Goal: Task Accomplishment & Management: Manage account settings

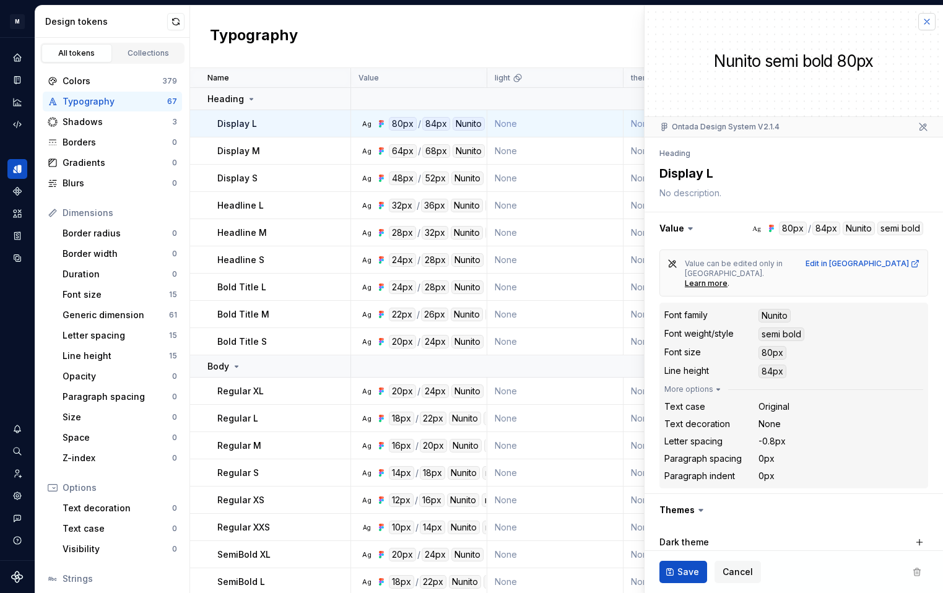
click at [925, 23] on button "button" at bounding box center [926, 21] width 17 height 17
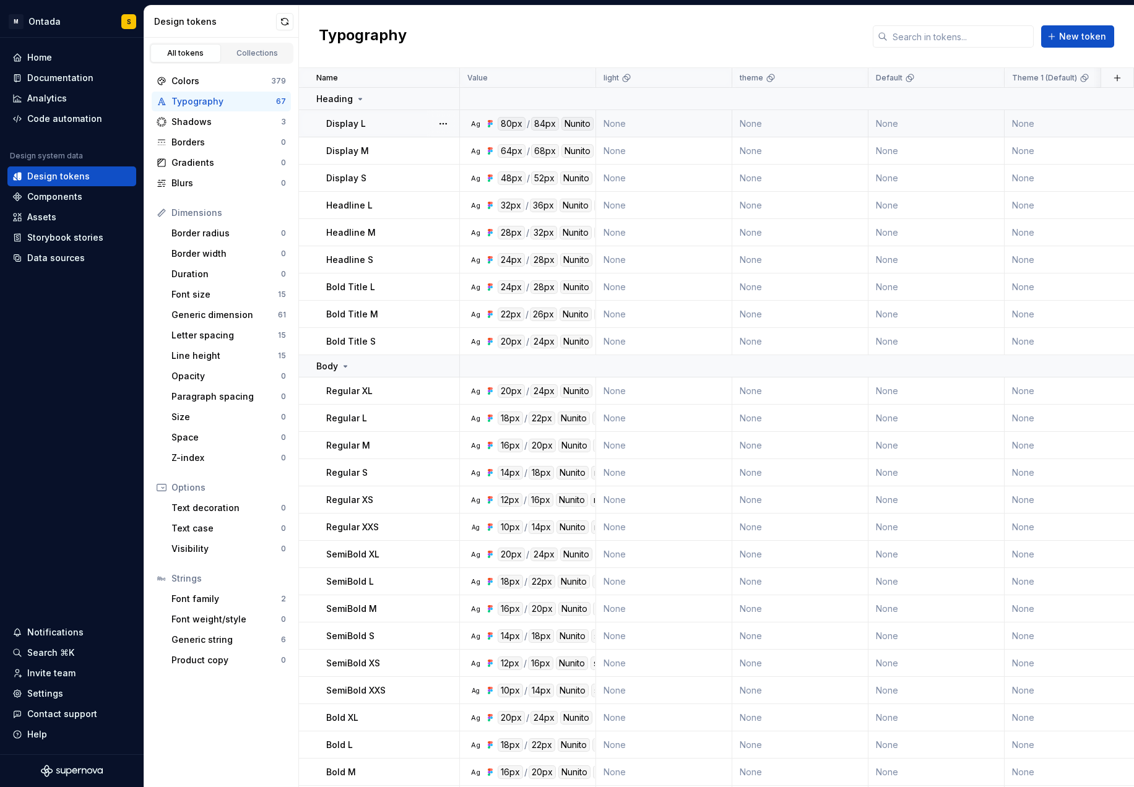
click at [378, 128] on div "Display L" at bounding box center [392, 124] width 132 height 12
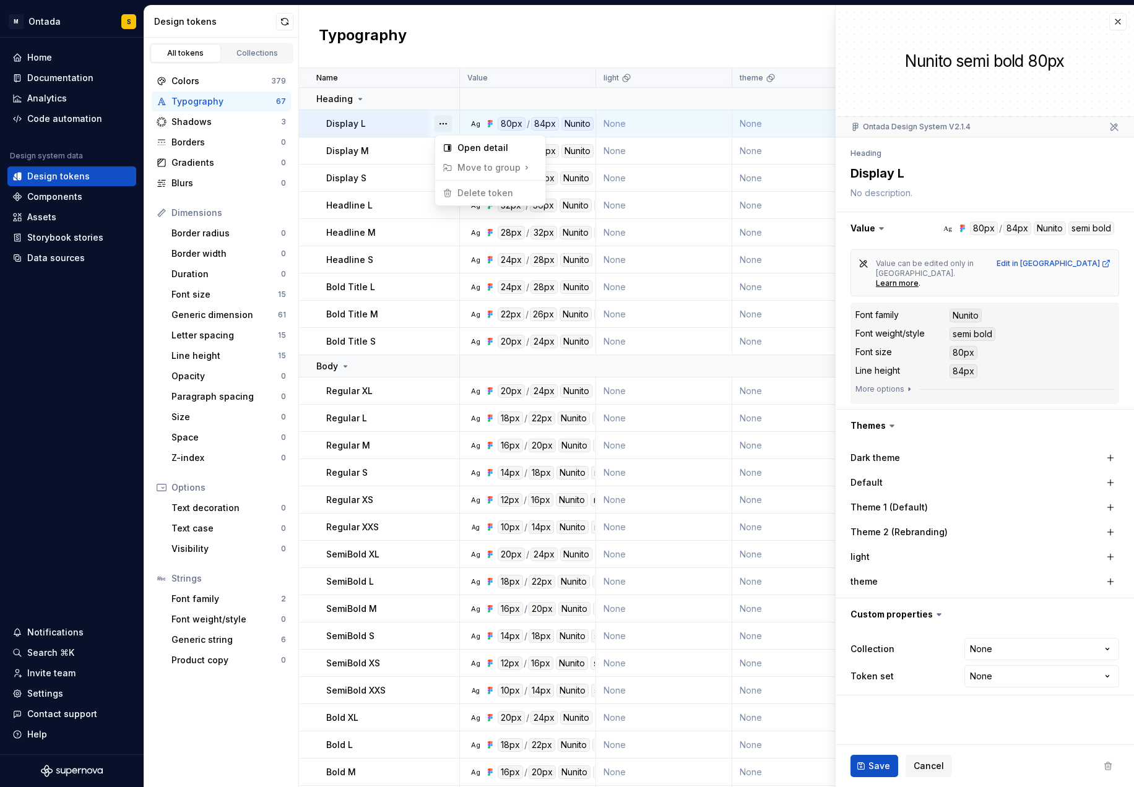
click at [442, 121] on button "button" at bounding box center [442, 123] width 17 height 17
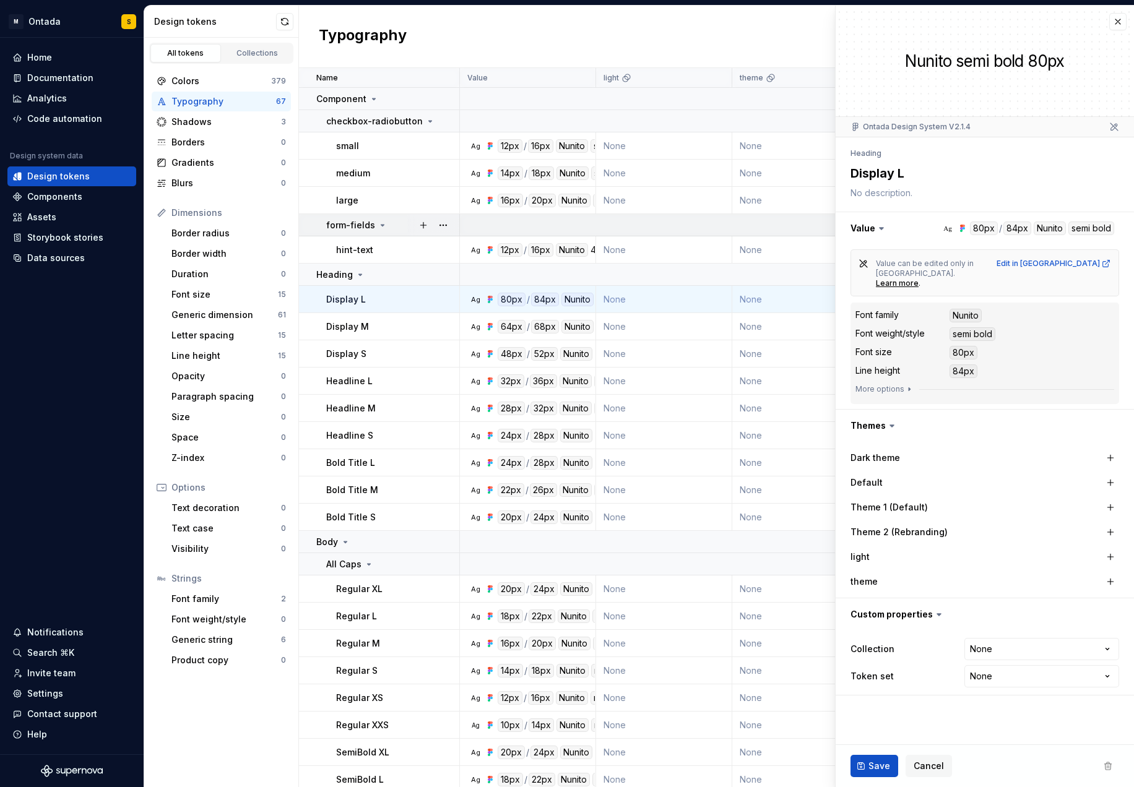
scroll to position [7, 0]
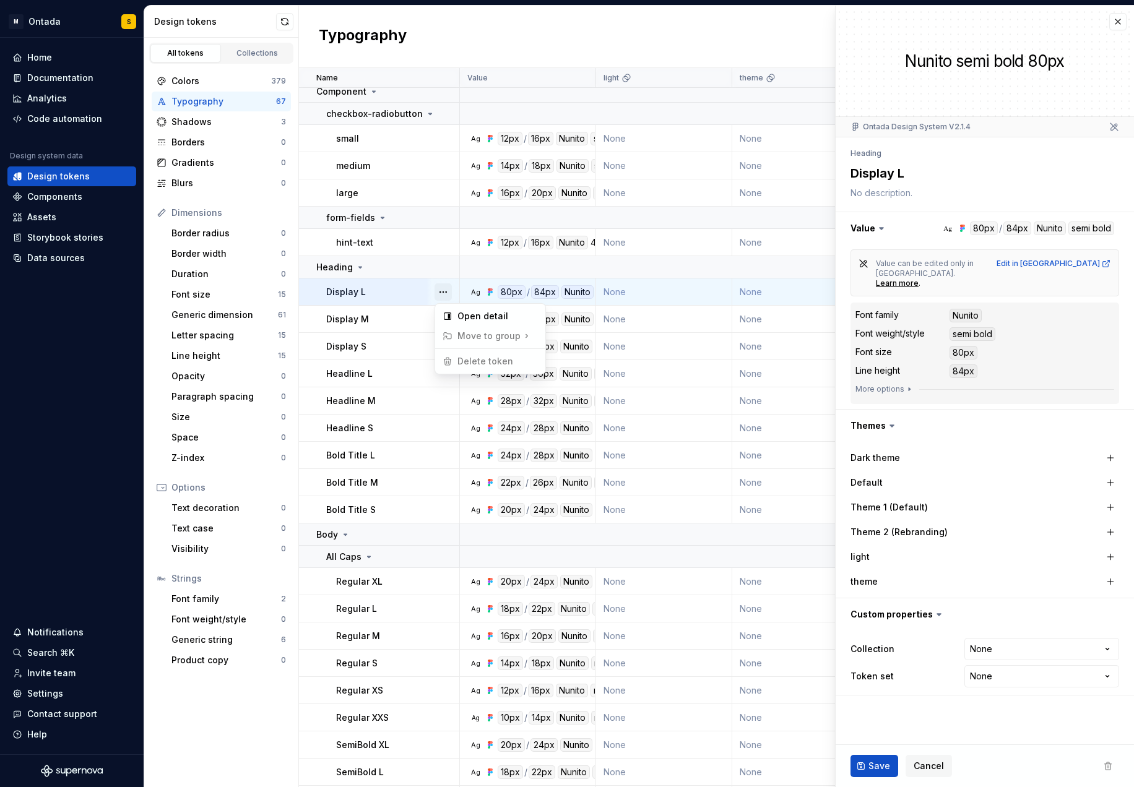
click at [439, 288] on button "button" at bounding box center [442, 291] width 17 height 17
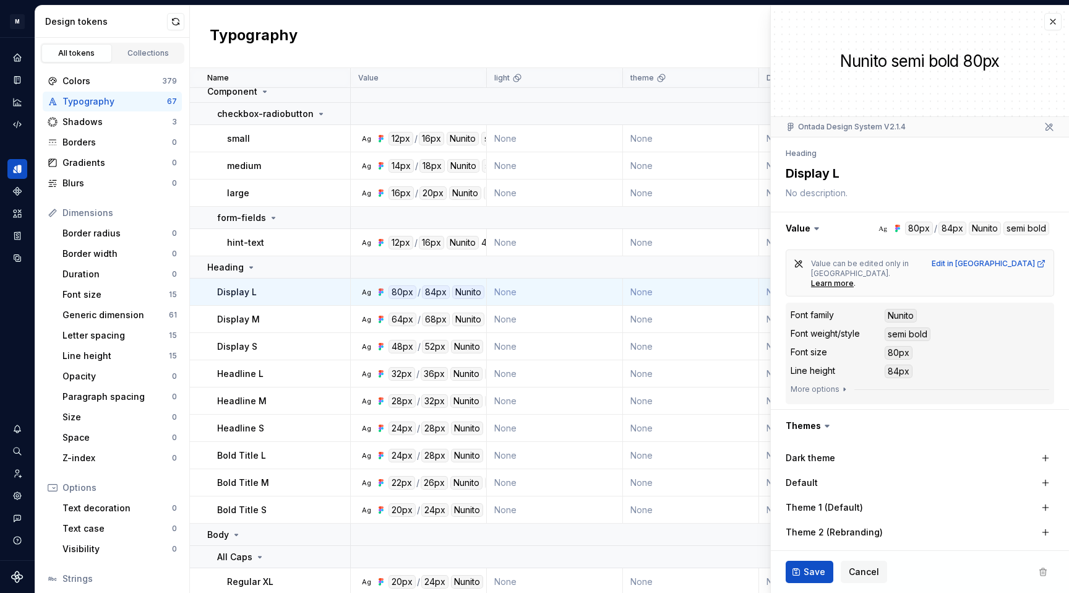
type textarea "*"
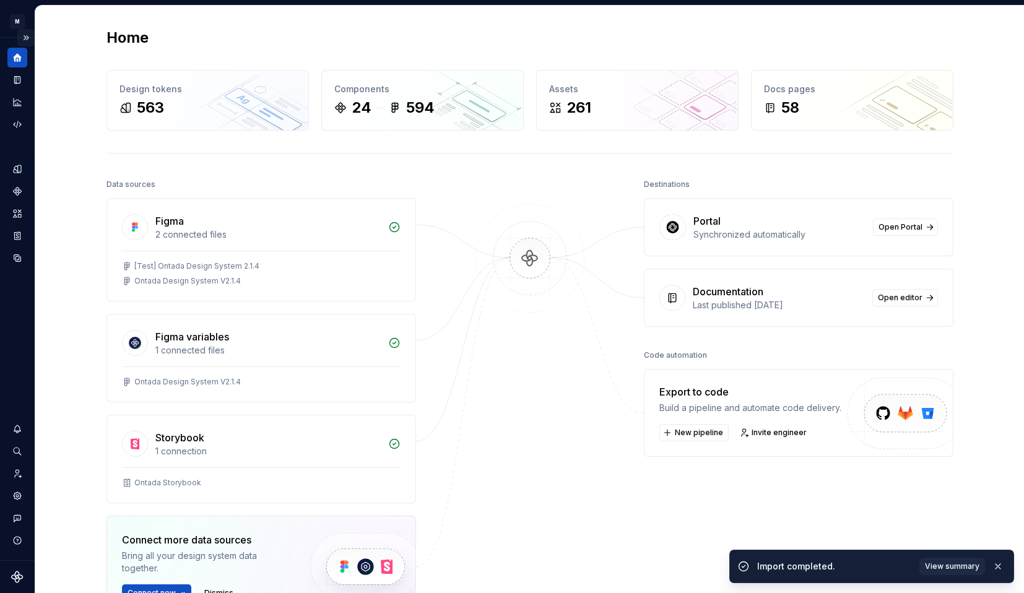
click at [25, 36] on button "Expand sidebar" at bounding box center [25, 37] width 17 height 17
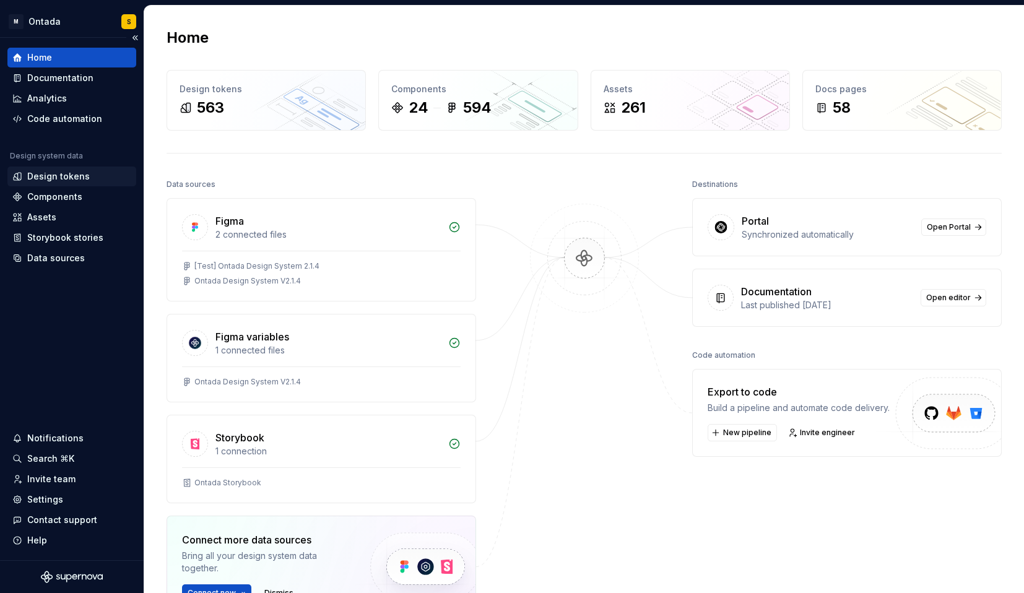
click at [79, 175] on div "Design tokens" at bounding box center [58, 176] width 63 height 12
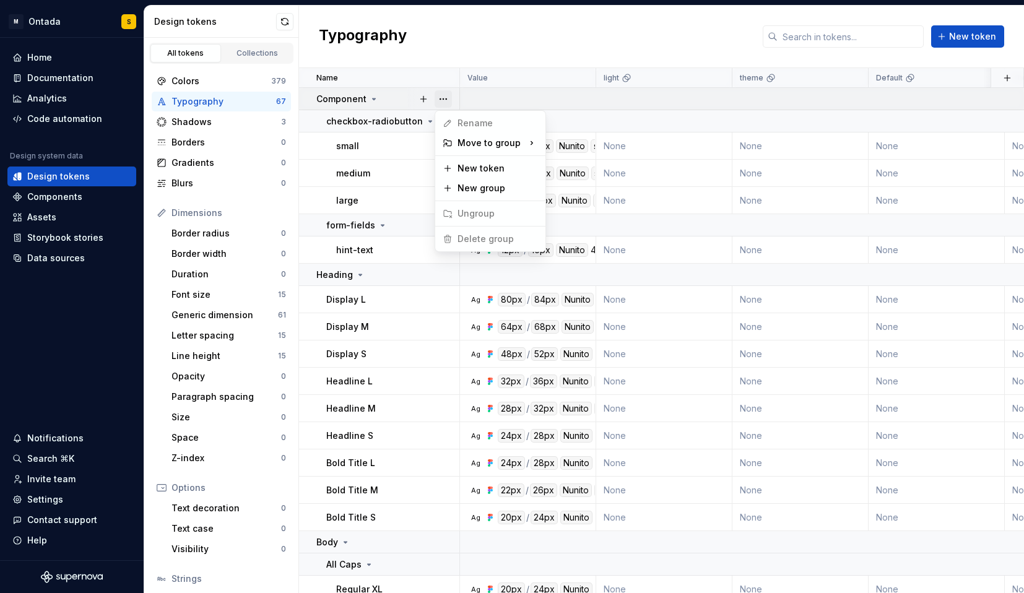
click at [438, 99] on button "button" at bounding box center [442, 98] width 17 height 17
click at [438, 98] on button "button" at bounding box center [442, 98] width 17 height 17
click at [394, 98] on div "Component" at bounding box center [387, 99] width 142 height 12
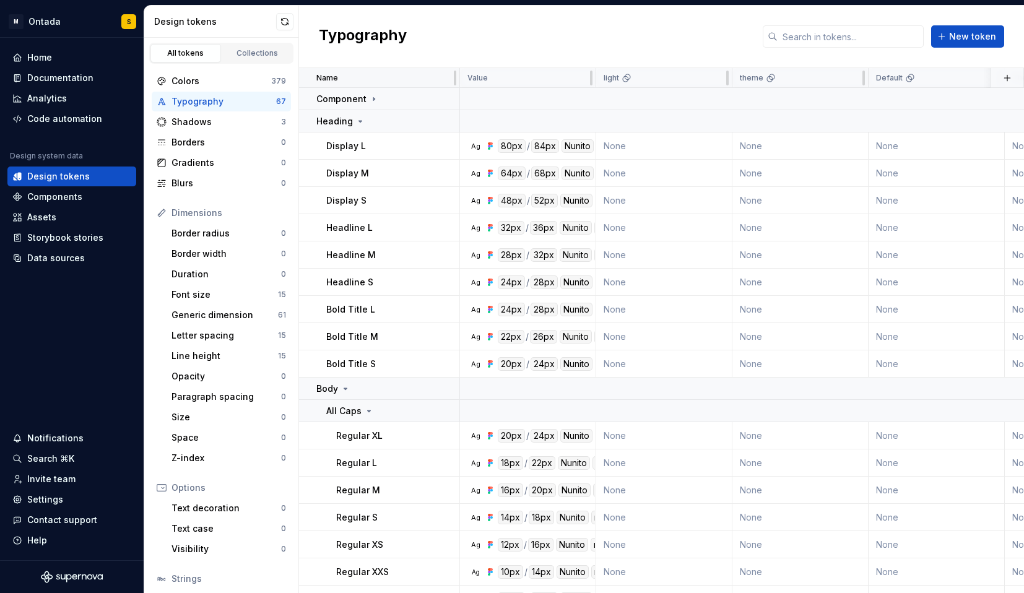
click at [402, 78] on div "Name" at bounding box center [384, 78] width 136 height 10
click at [446, 75] on div "Name" at bounding box center [384, 78] width 136 height 10
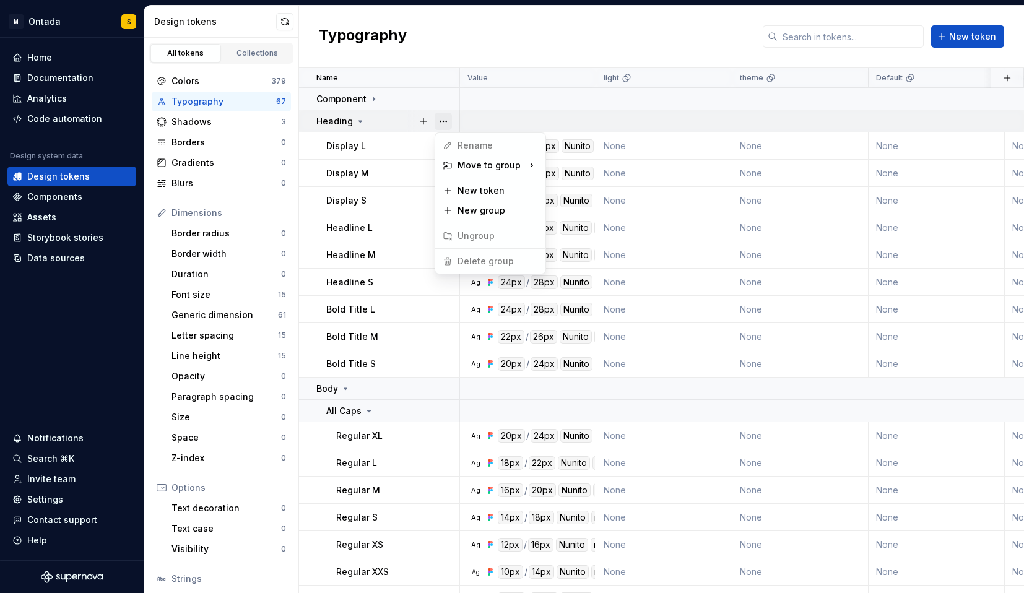
click at [444, 121] on button "button" at bounding box center [442, 121] width 17 height 17
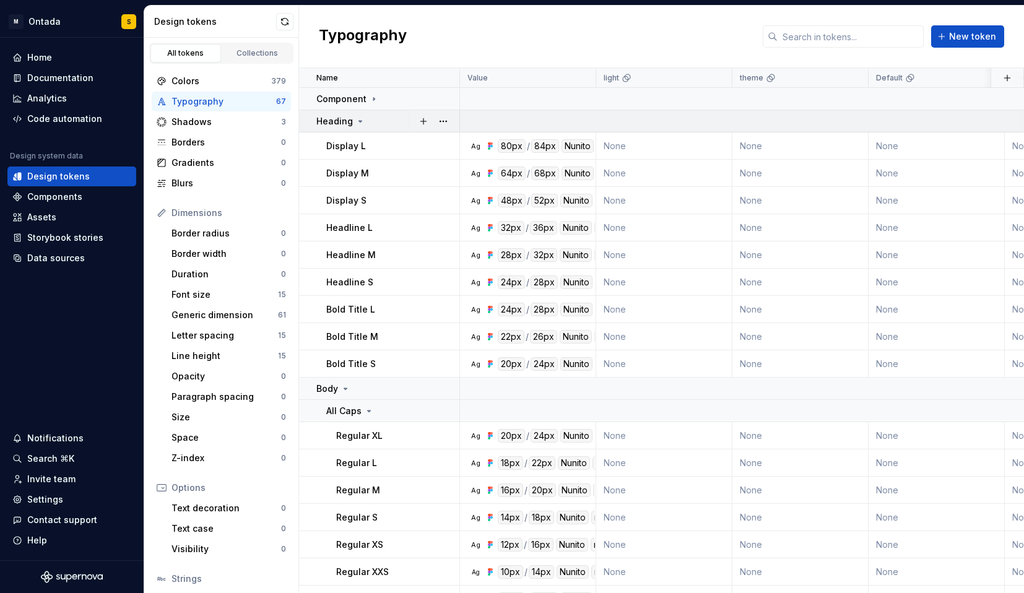
click at [356, 121] on icon at bounding box center [360, 121] width 10 height 10
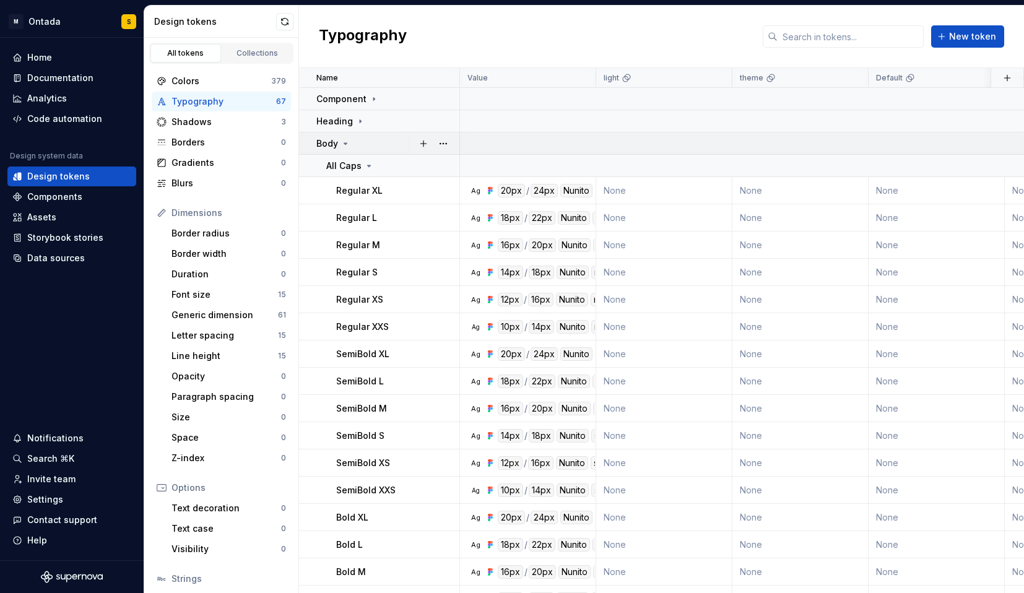
click at [344, 144] on icon at bounding box center [345, 143] width 3 height 1
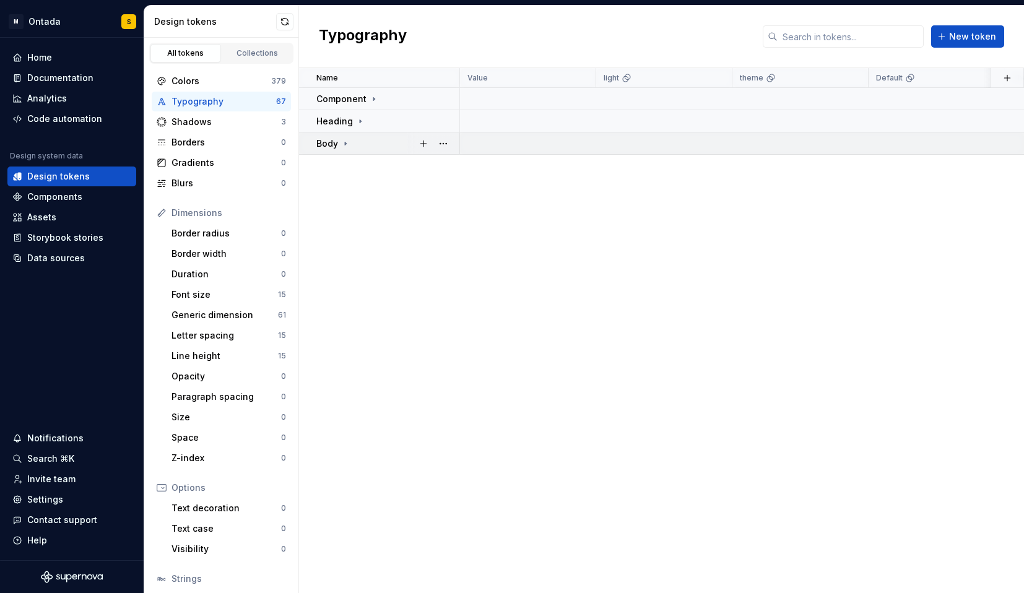
click at [345, 145] on icon at bounding box center [345, 144] width 10 height 10
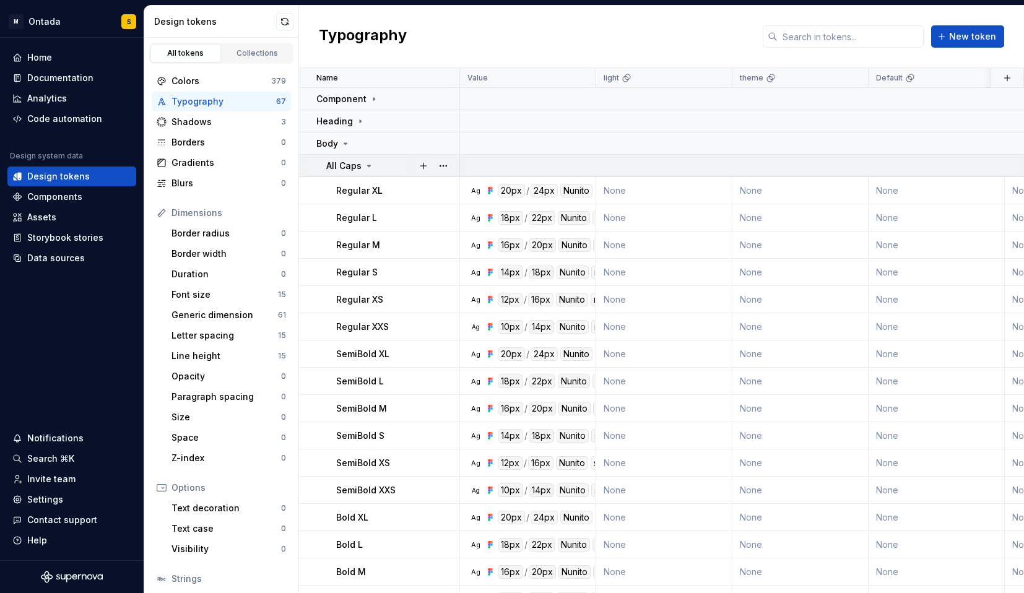
click at [368, 165] on icon at bounding box center [369, 166] width 10 height 10
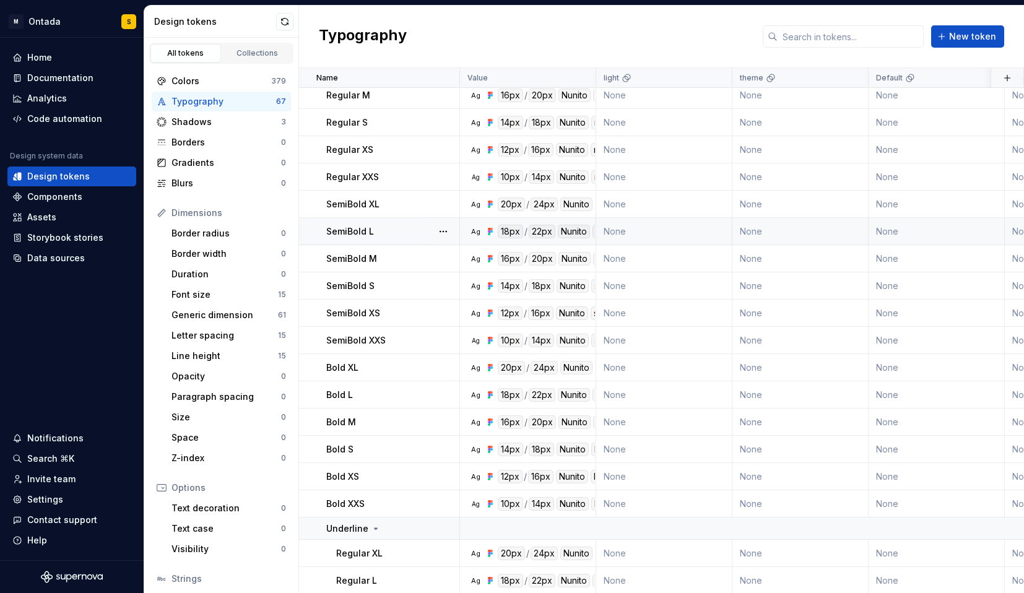
scroll to position [166, 0]
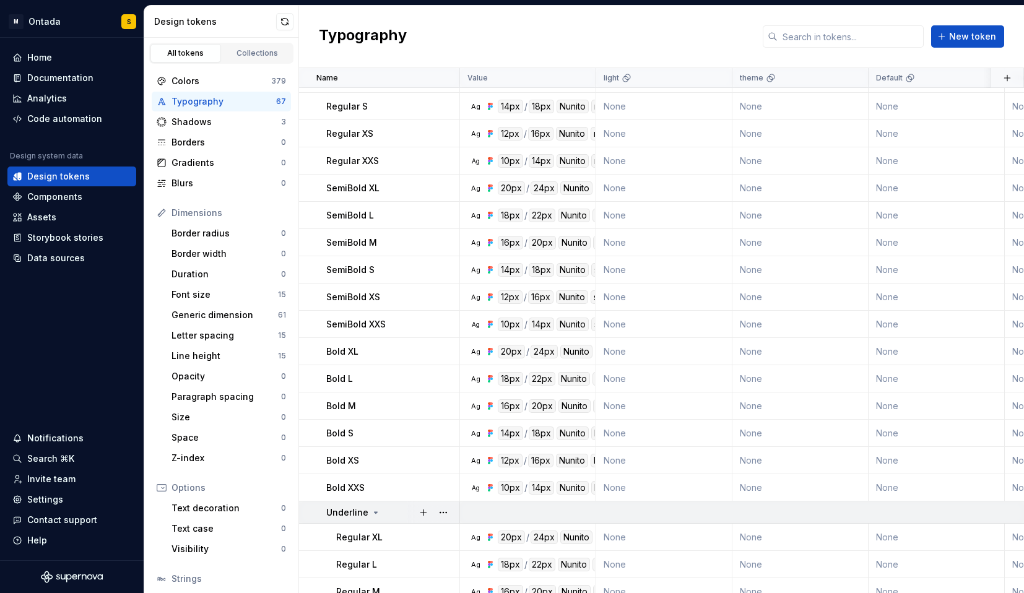
click at [376, 514] on icon at bounding box center [376, 512] width 10 height 10
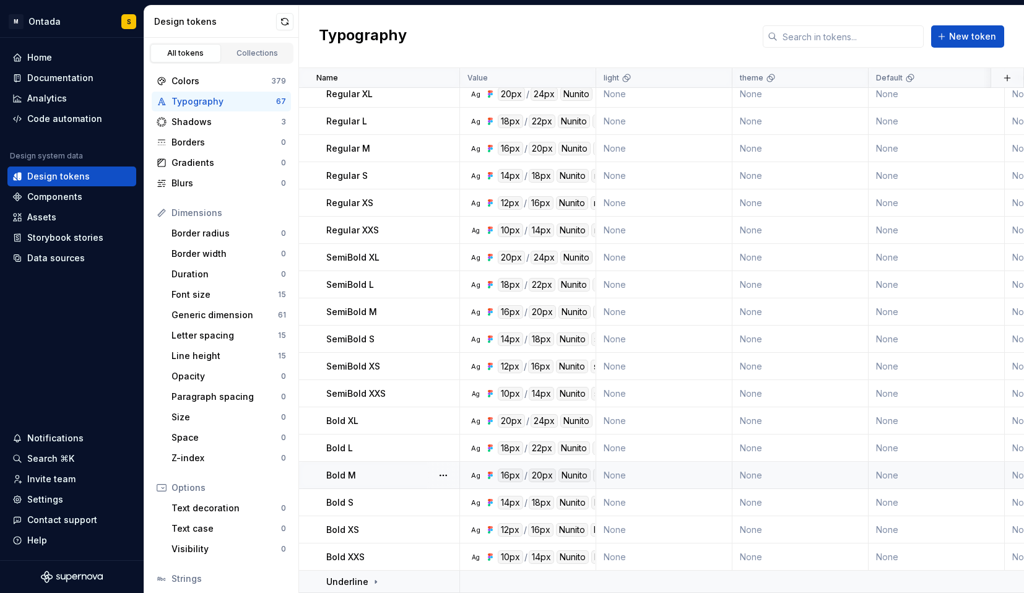
scroll to position [0, 0]
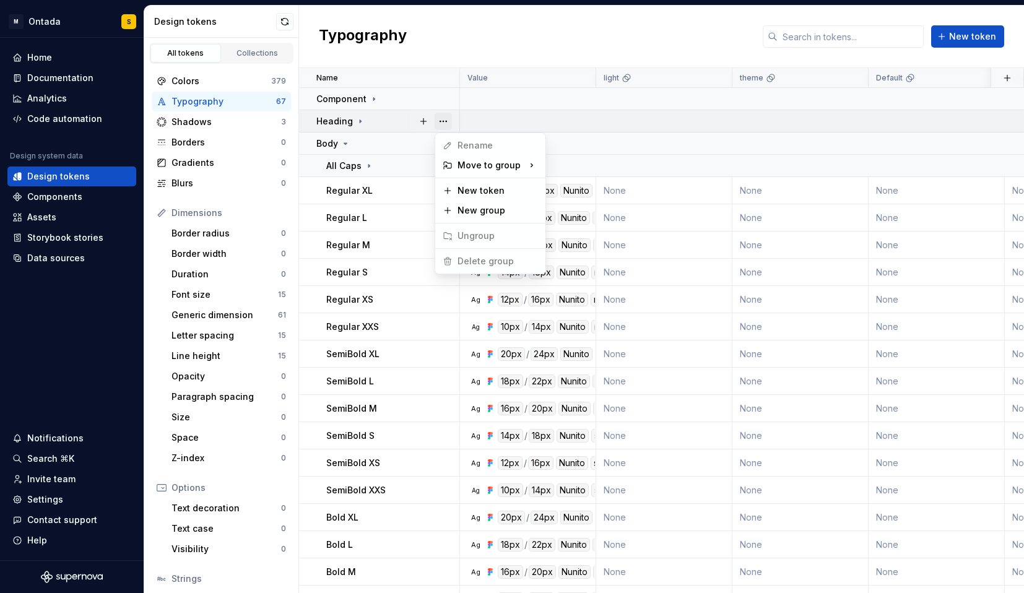
click at [446, 123] on button "button" at bounding box center [442, 121] width 17 height 17
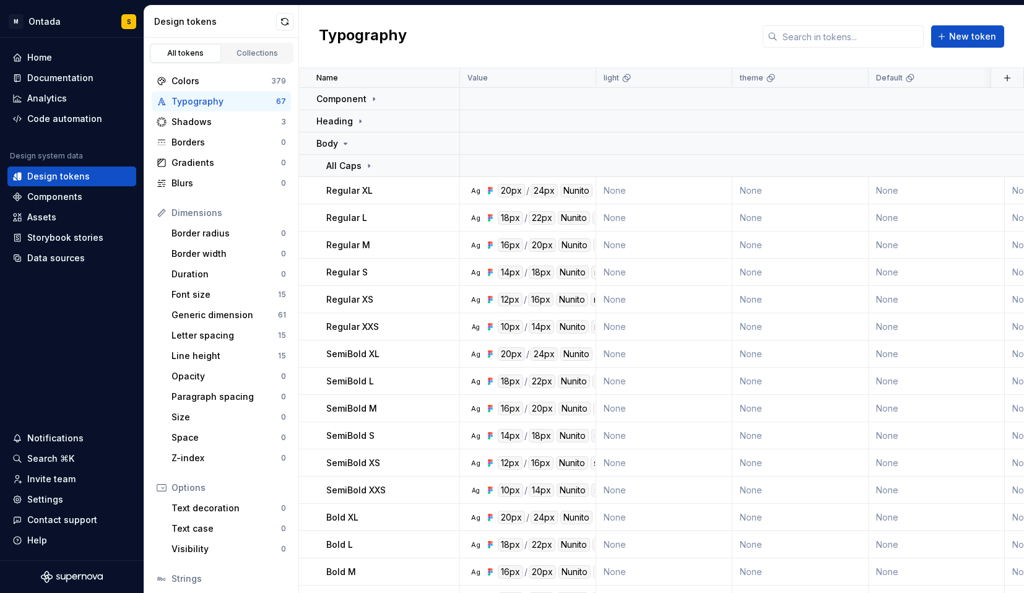
click at [408, 87] on html "M Ontada S Home Documentation Analytics Code automation Design system data Desi…" at bounding box center [512, 296] width 1024 height 593
click at [441, 102] on button "button" at bounding box center [442, 98] width 17 height 17
click at [442, 100] on button "button" at bounding box center [442, 98] width 17 height 17
click at [439, 71] on div "Name" at bounding box center [379, 78] width 161 height 20
click at [30, 53] on div "Home" at bounding box center [39, 57] width 25 height 12
